Goal: Task Accomplishment & Management: Manage account settings

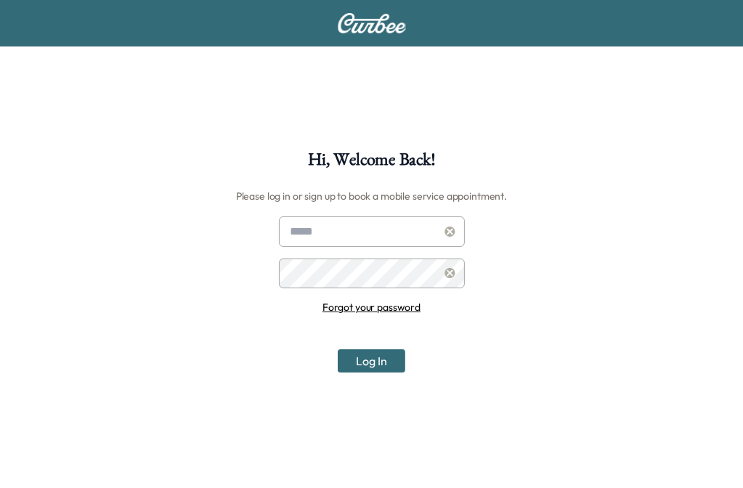
type input "**********"
click at [386, 363] on button "Log In" at bounding box center [372, 360] width 68 height 23
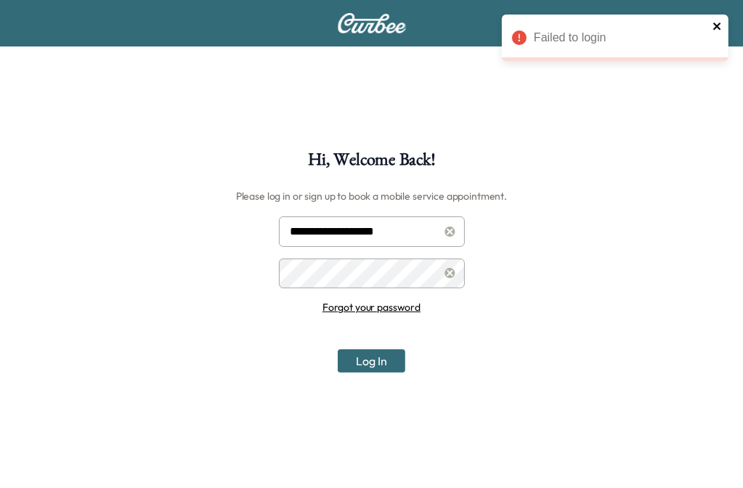
click at [720, 25] on icon "close" at bounding box center [717, 26] width 10 height 12
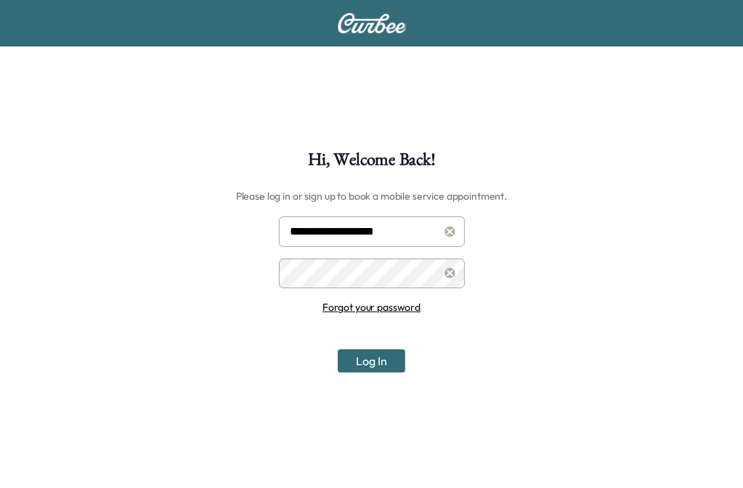
click at [369, 368] on button "Log In" at bounding box center [372, 360] width 68 height 23
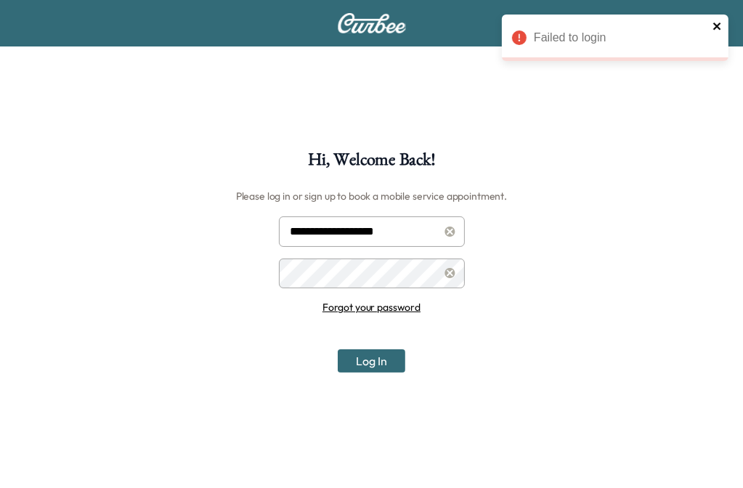
click at [712, 30] on icon "close" at bounding box center [717, 26] width 10 height 12
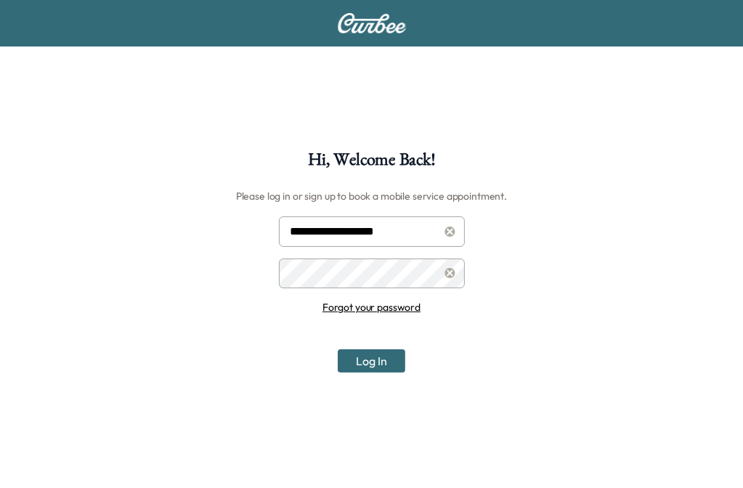
click at [386, 362] on button "Log In" at bounding box center [372, 360] width 68 height 23
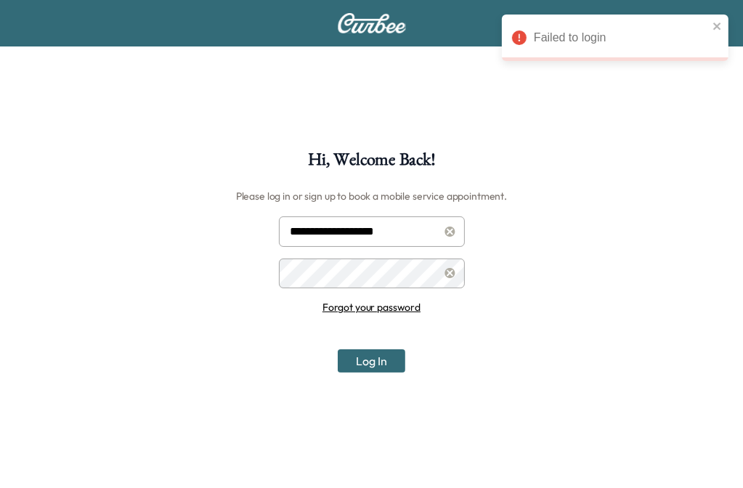
click at [386, 362] on button "Log In" at bounding box center [372, 360] width 68 height 23
